Goal: Check status: Check status

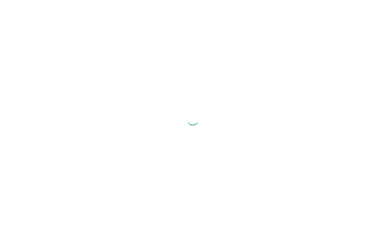
click at [386, 8] on div at bounding box center [193, 120] width 386 height 240
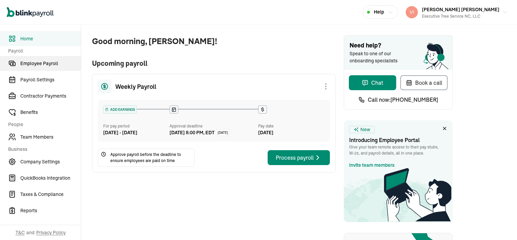
click at [26, 64] on span "Employee Payroll" at bounding box center [50, 63] width 61 height 7
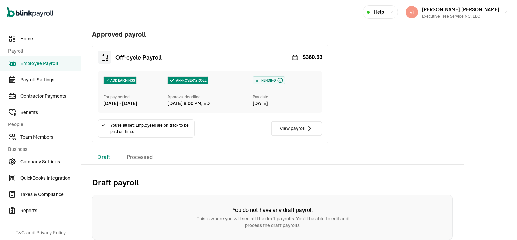
scroll to position [149, 0]
click at [139, 158] on li "Processed" at bounding box center [139, 157] width 37 height 14
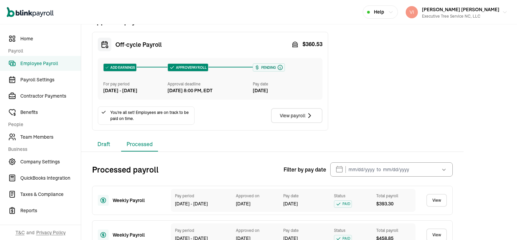
click at [101, 151] on li "Draft" at bounding box center [104, 144] width 24 height 14
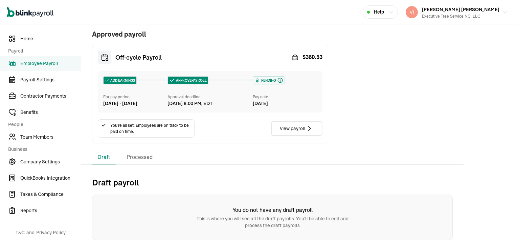
click at [101, 155] on li "Draft" at bounding box center [104, 157] width 24 height 14
